Goal: Check status: Check status

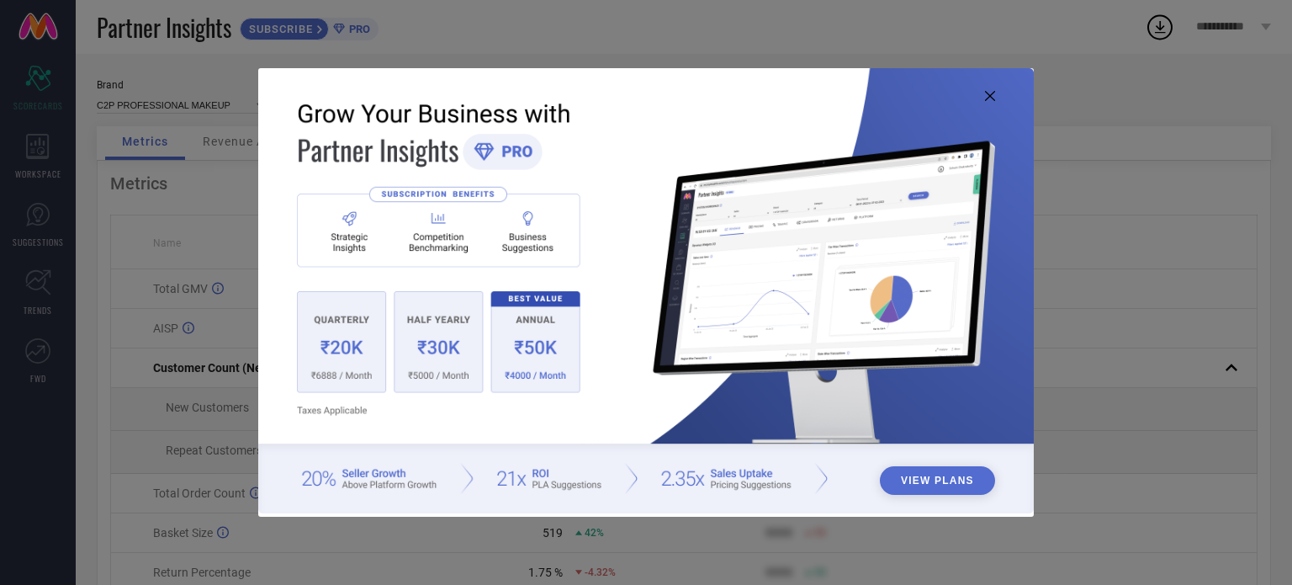
click at [990, 93] on icon at bounding box center [990, 96] width 10 height 10
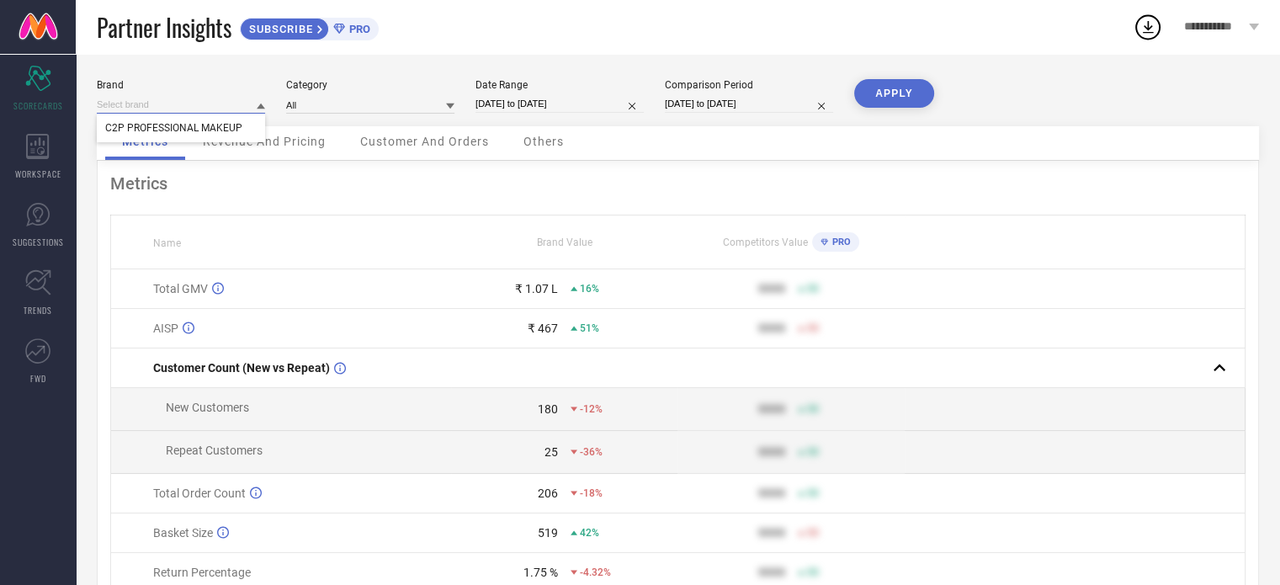
click at [242, 106] on input at bounding box center [181, 105] width 168 height 18
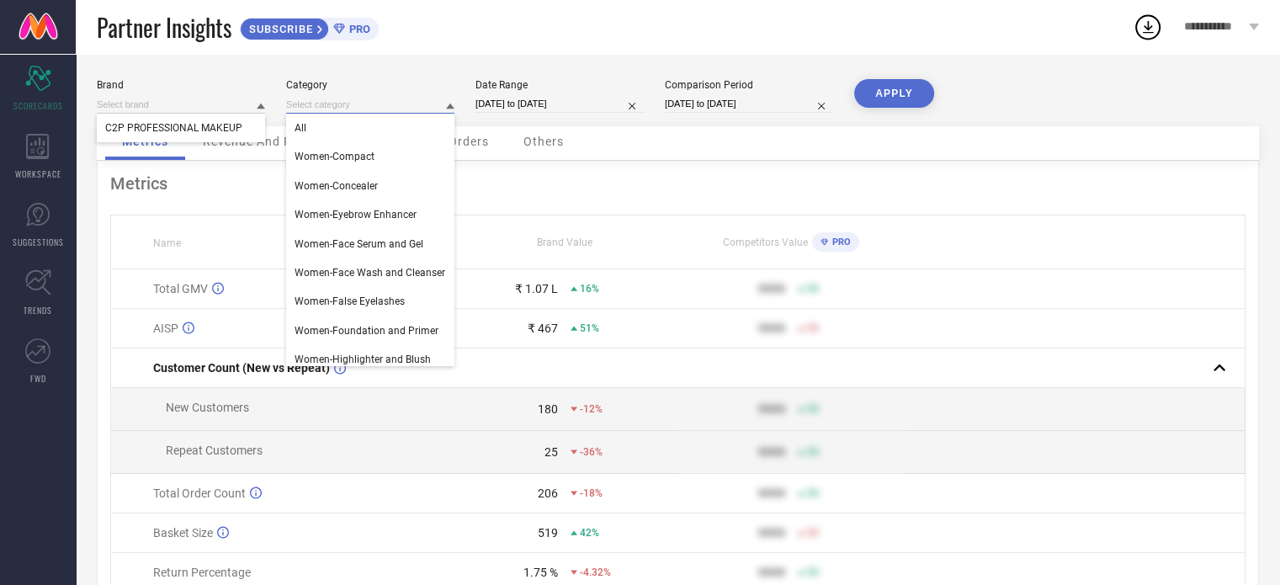
click at [351, 104] on input at bounding box center [370, 105] width 168 height 18
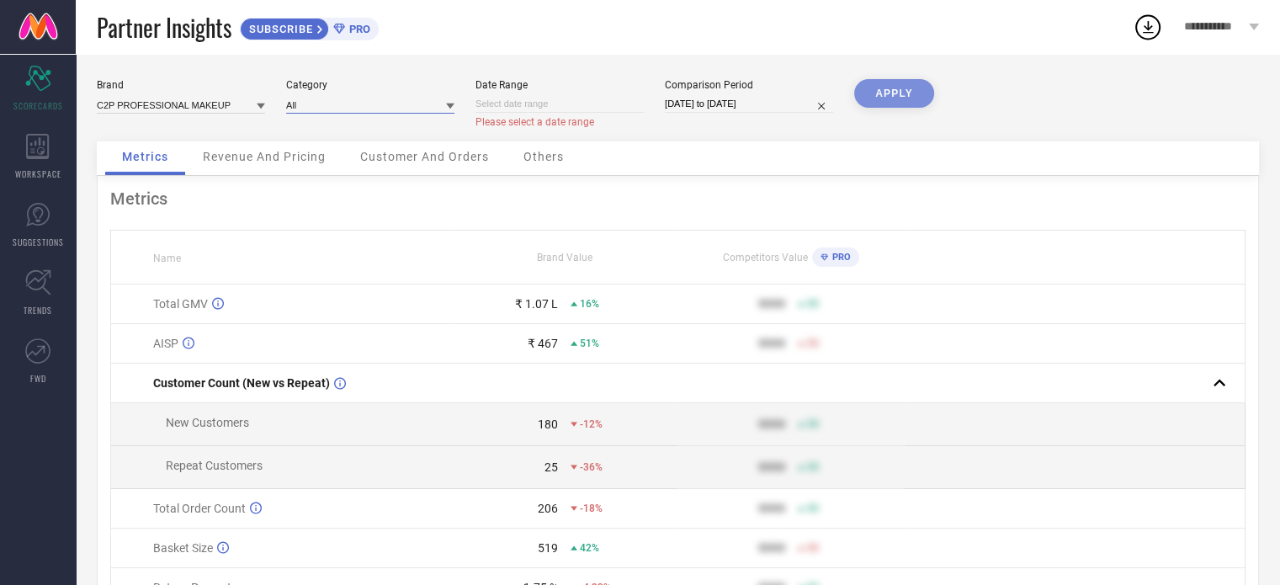
select select "8"
select select "2025"
select select "9"
select select "2025"
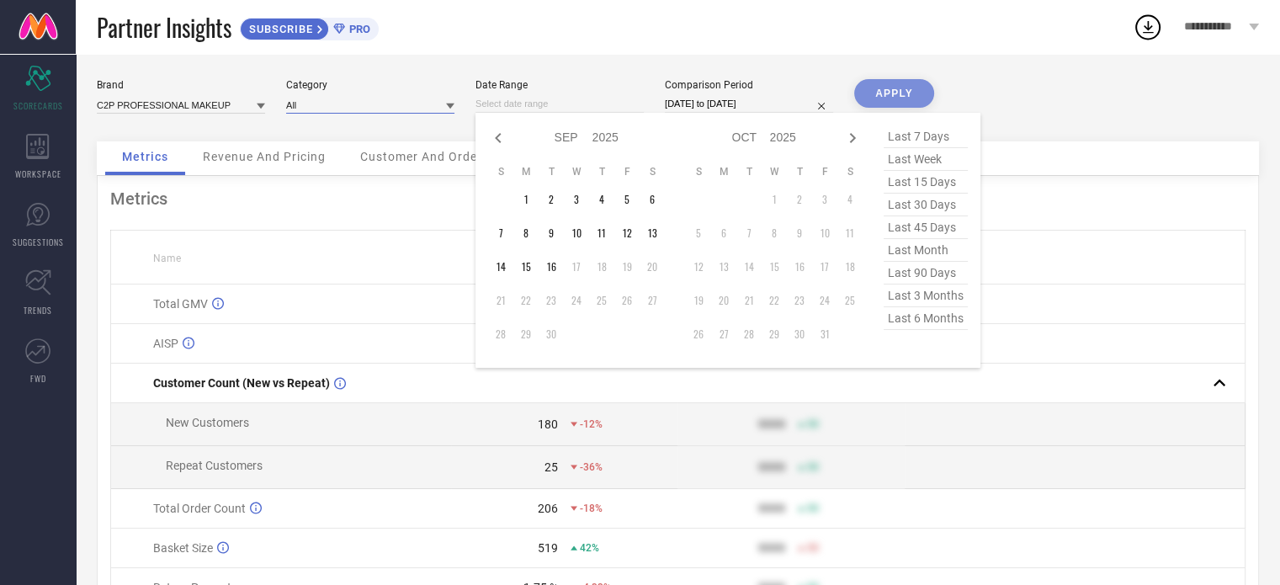
click at [633, 107] on input at bounding box center [559, 104] width 168 height 18
click at [916, 130] on span "last 7 days" at bounding box center [925, 136] width 84 height 23
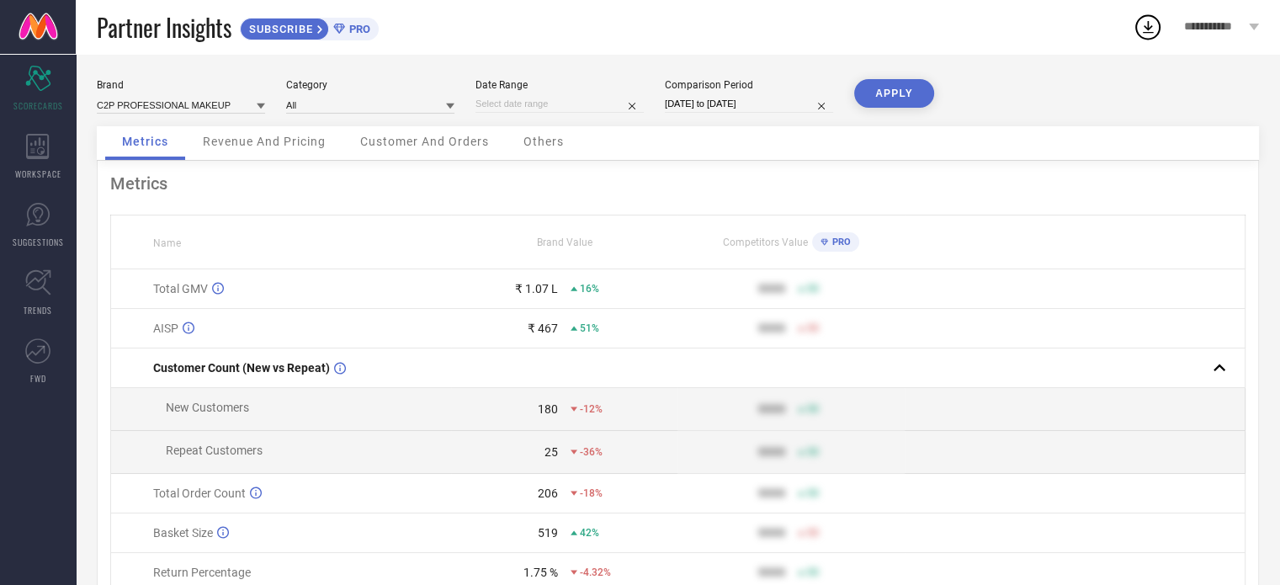
type input "[DATE] to [DATE]"
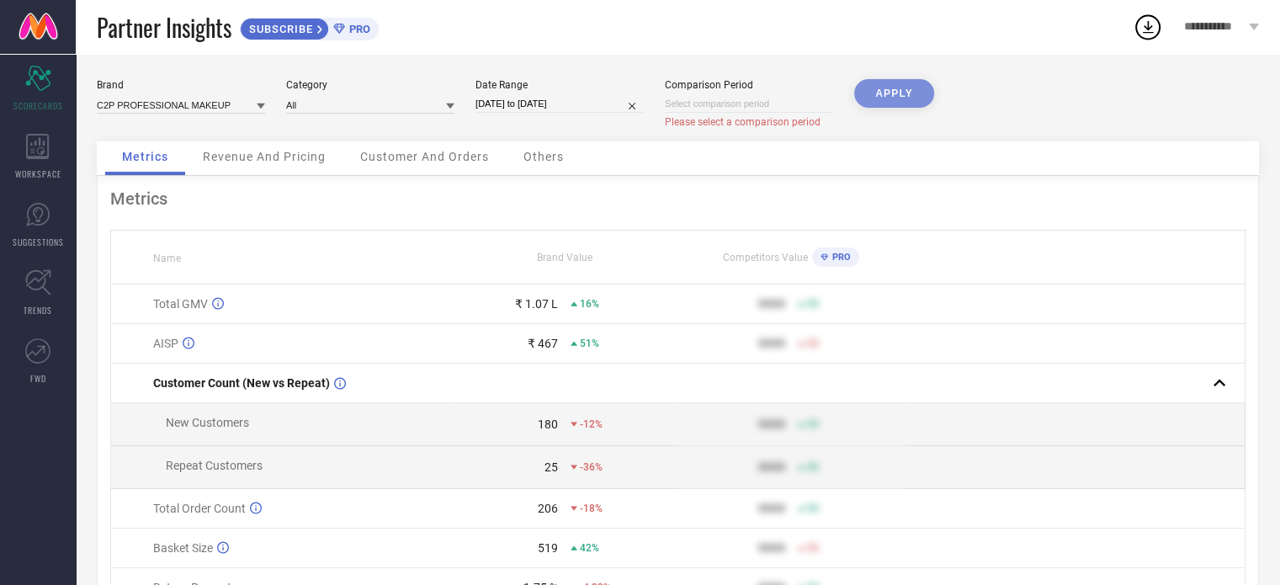
select select "8"
select select "2025"
select select "9"
select select "2025"
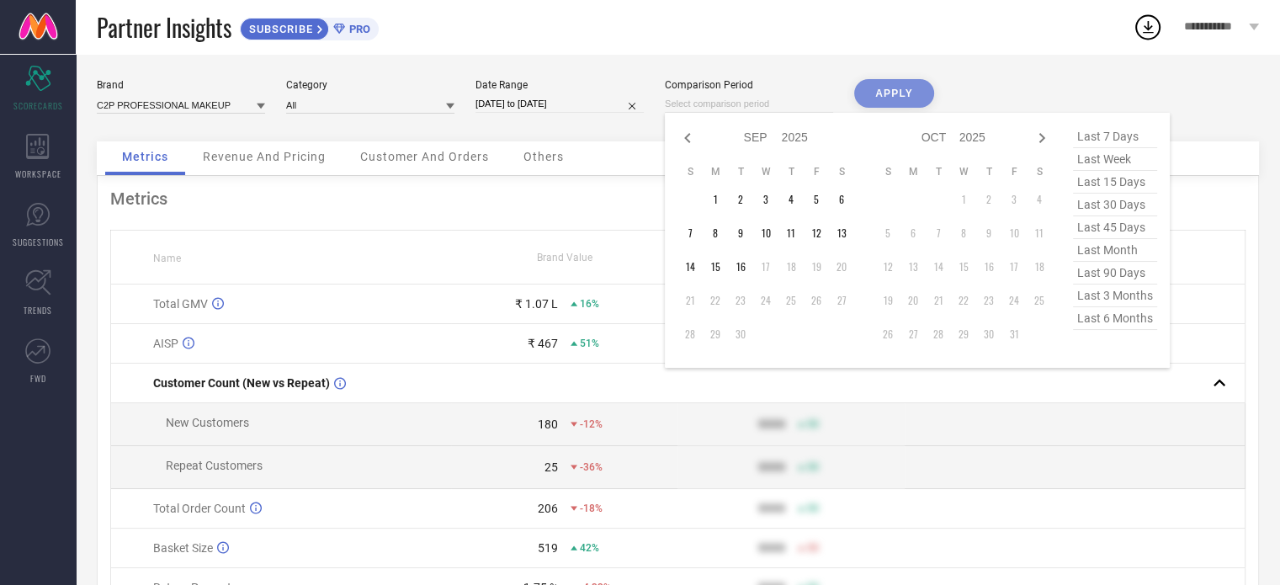
click at [823, 106] on input at bounding box center [749, 104] width 168 height 18
click at [1101, 141] on span "last 7 days" at bounding box center [1115, 136] width 84 height 23
type input "[DATE] to [DATE]"
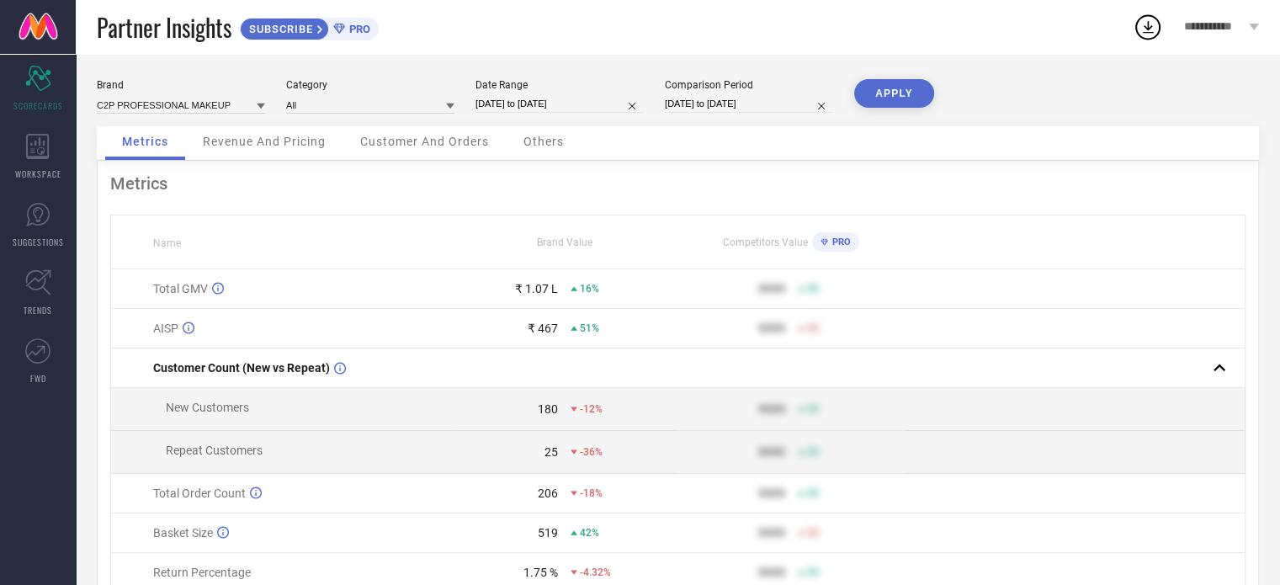
click at [905, 93] on button "APPLY" at bounding box center [894, 93] width 80 height 29
